Goal: Task Accomplishment & Management: Manage account settings

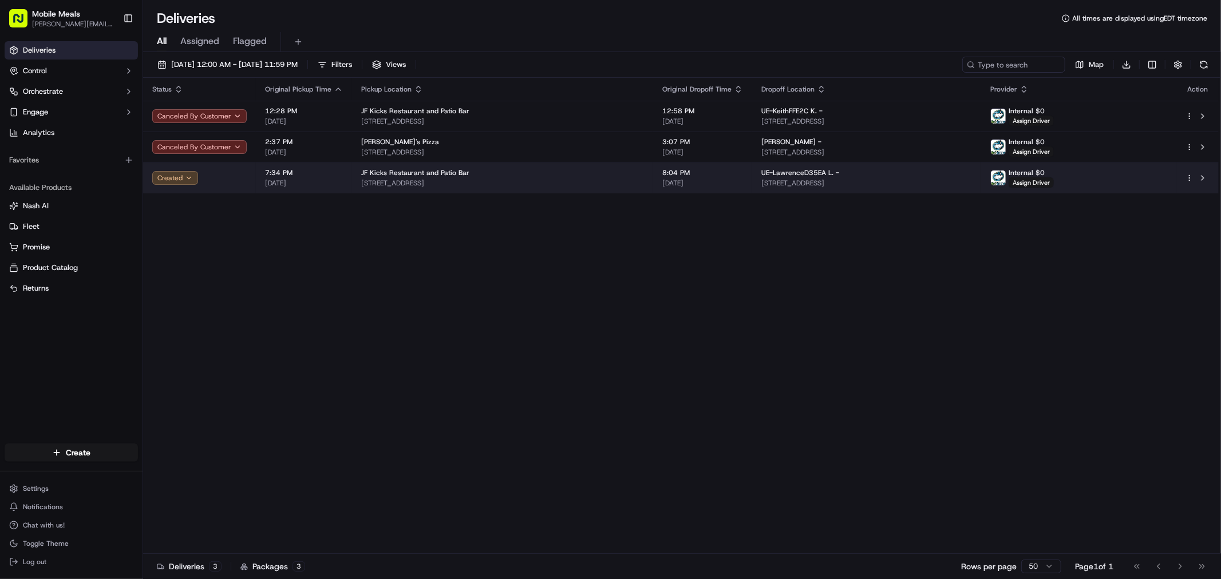
click at [1189, 174] on html "Mobile Meals [PERSON_NAME][EMAIL_ADDRESS][DOMAIN_NAME] Toggle Sidebar Deliverie…" at bounding box center [610, 289] width 1221 height 579
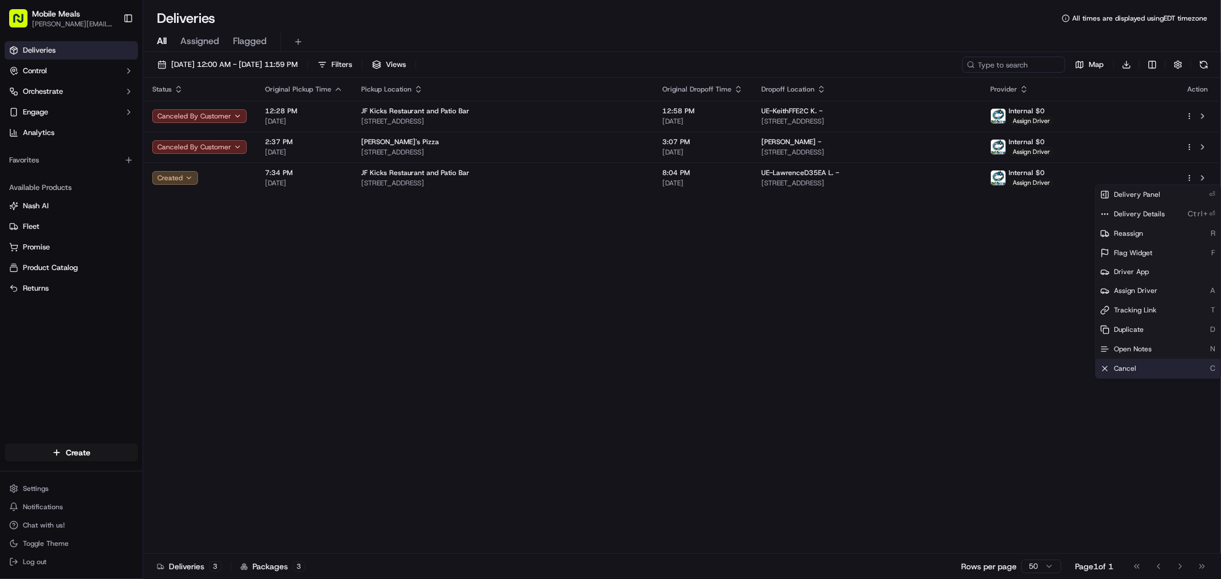
click at [1144, 364] on div "Cancel C" at bounding box center [1158, 368] width 125 height 19
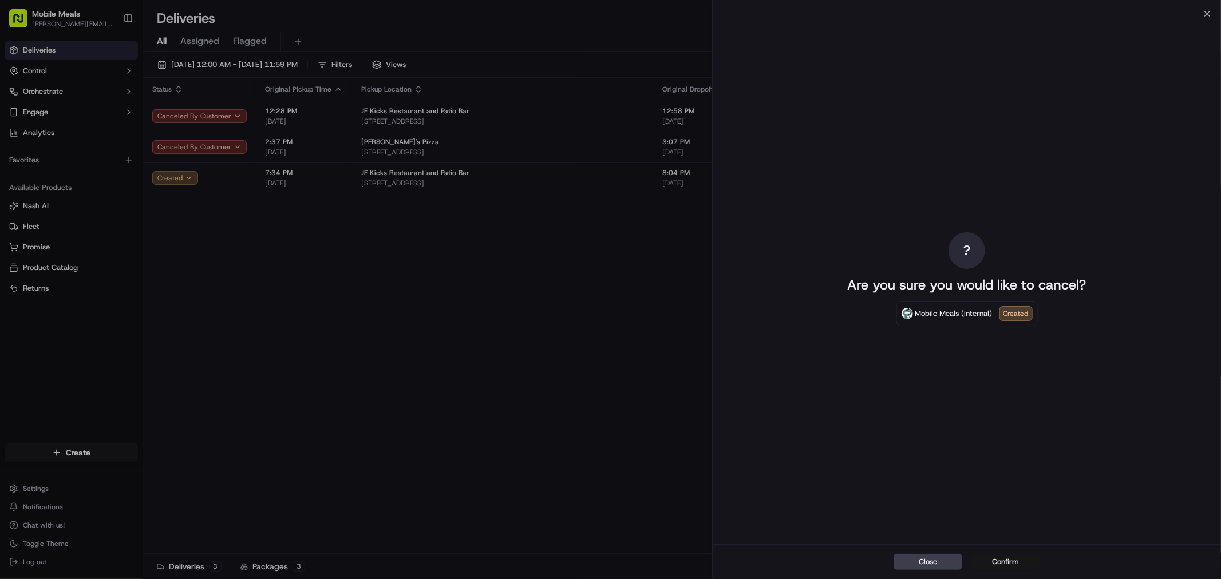
click at [1004, 559] on button "Confirm" at bounding box center [1005, 562] width 69 height 16
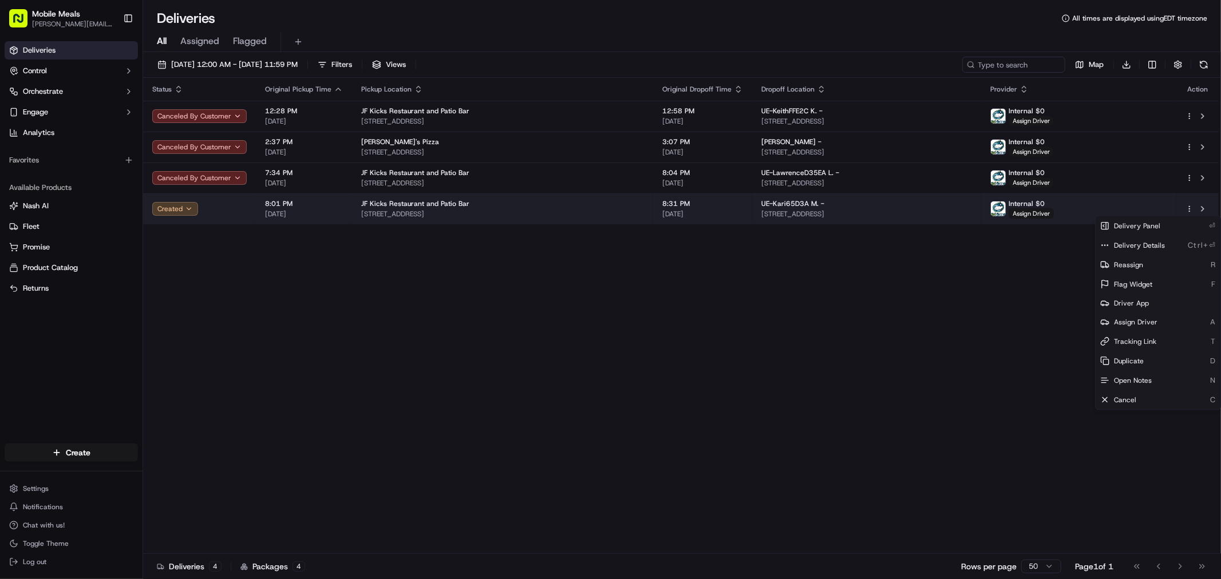
click at [1189, 209] on html "Mobile Meals [PERSON_NAME][EMAIL_ADDRESS][DOMAIN_NAME] Toggle Sidebar Deliverie…" at bounding box center [610, 289] width 1221 height 579
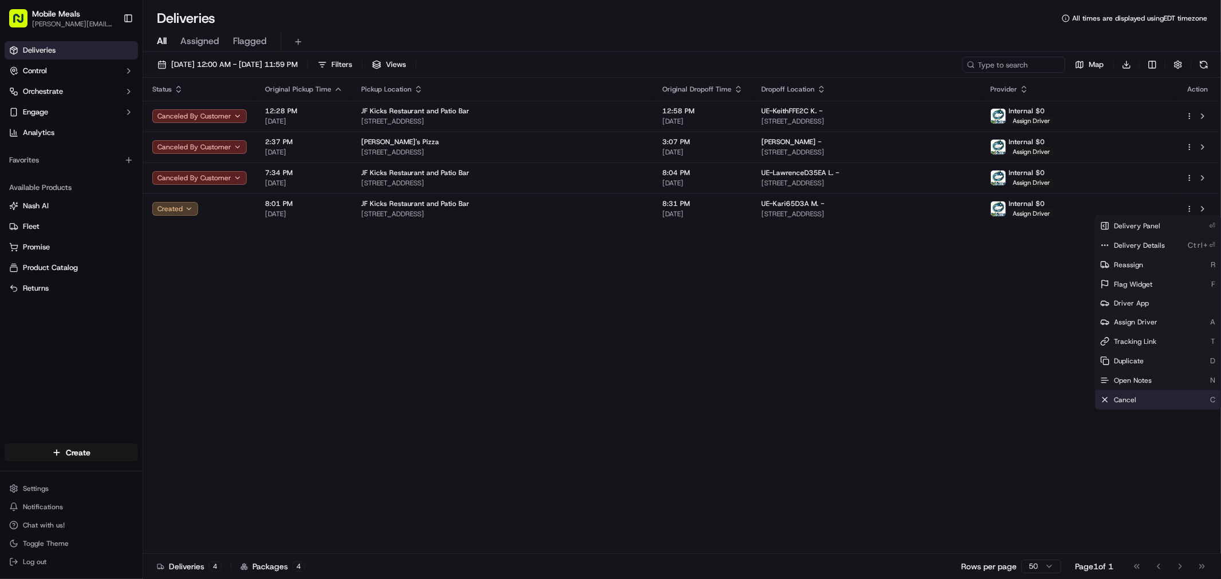
click at [1134, 401] on span "Cancel" at bounding box center [1125, 400] width 22 height 9
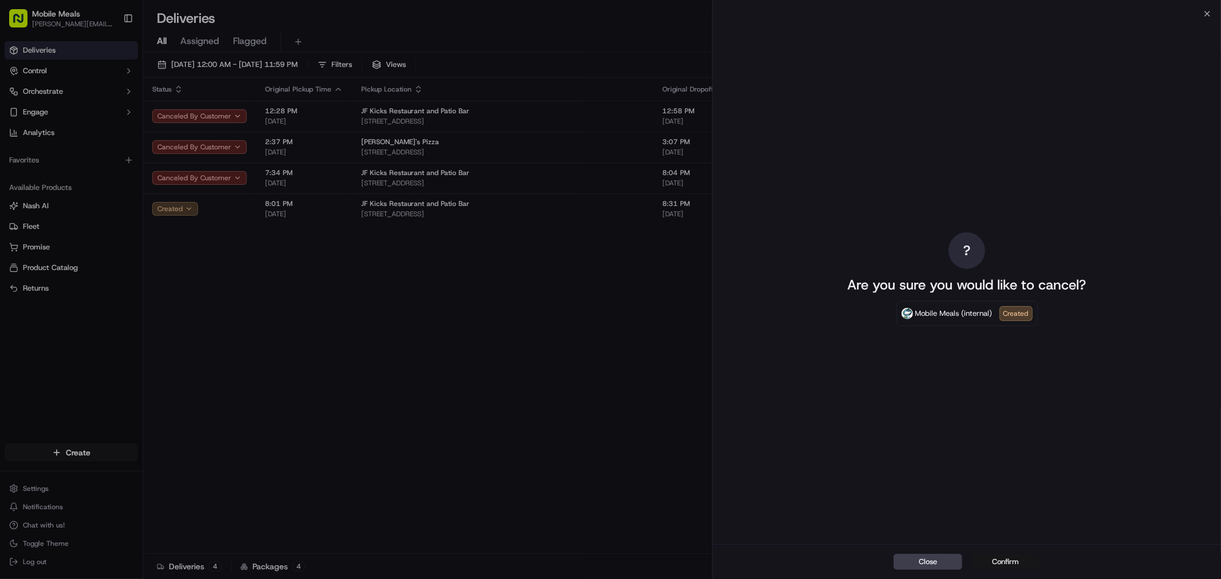
click at [994, 559] on button "Confirm" at bounding box center [1005, 562] width 69 height 16
